Goal: Browse casually

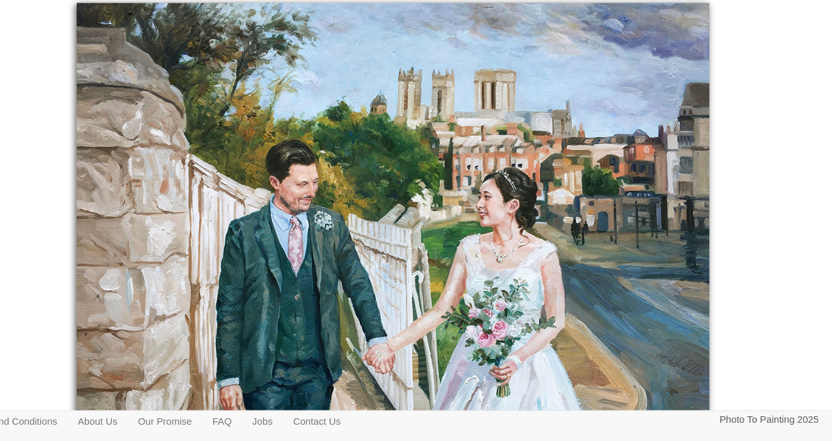
scroll to position [272, 0]
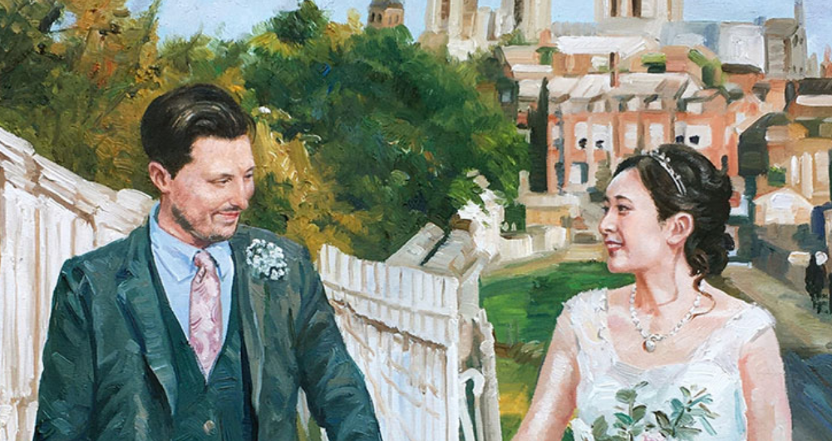
drag, startPoint x: 434, startPoint y: 192, endPoint x: 543, endPoint y: 120, distance: 131.8
click at [234, 119] on img at bounding box center [415, 281] width 599 height 511
